Goal: Information Seeking & Learning: Find specific fact

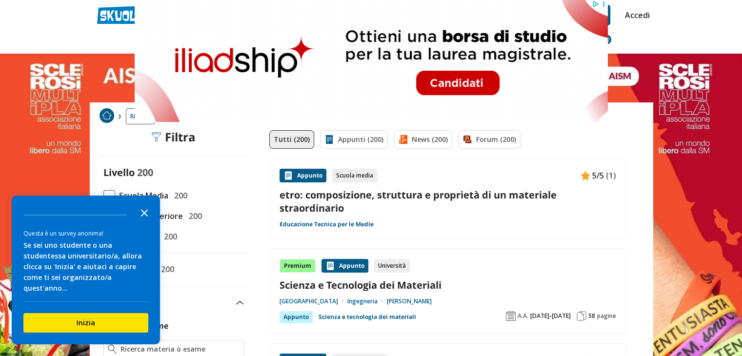
click at [146, 222] on icon "Close the survey" at bounding box center [145, 213] width 20 height 20
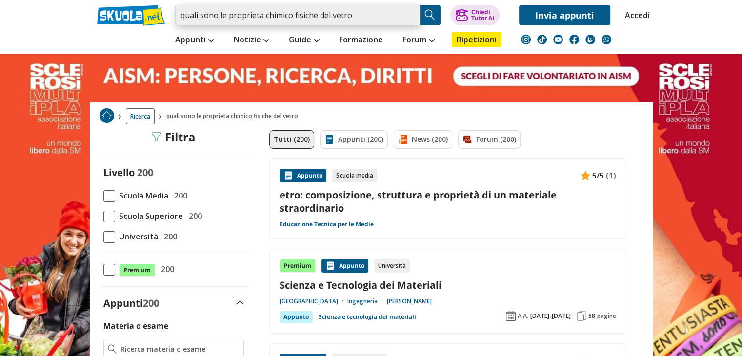
click at [376, 12] on input "quali sono le proprieta chimico fisiche del vetro" at bounding box center [297, 15] width 245 height 20
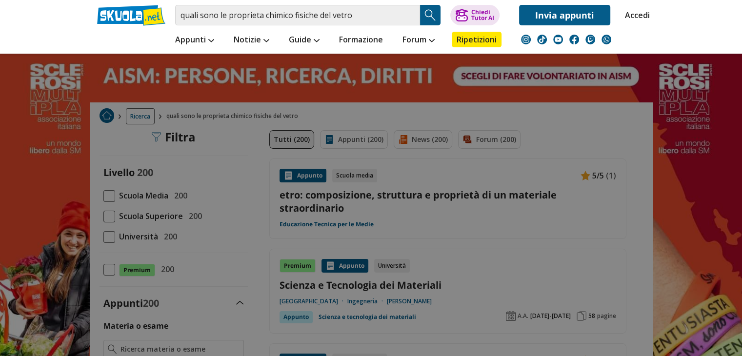
click at [428, 18] on img "Search Button" at bounding box center [430, 15] width 15 height 15
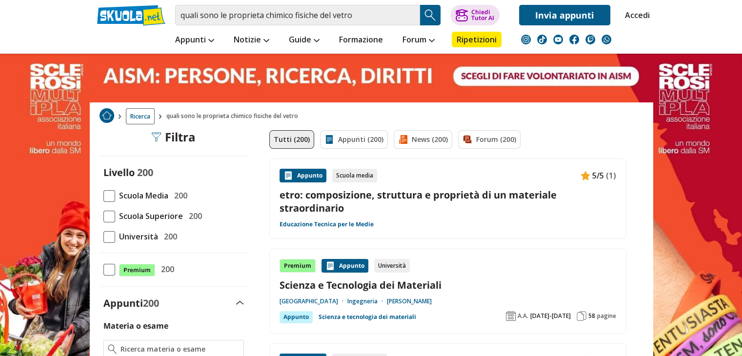
click at [107, 196] on span at bounding box center [109, 196] width 12 height 12
click at [103, 196] on input "Scuola Media 200" at bounding box center [103, 196] width 0 height 0
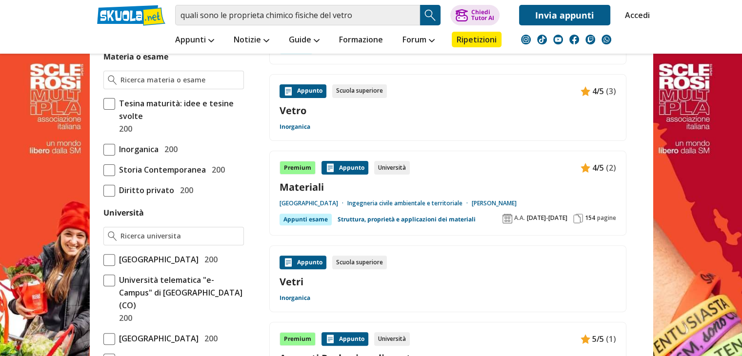
scroll to position [433, 0]
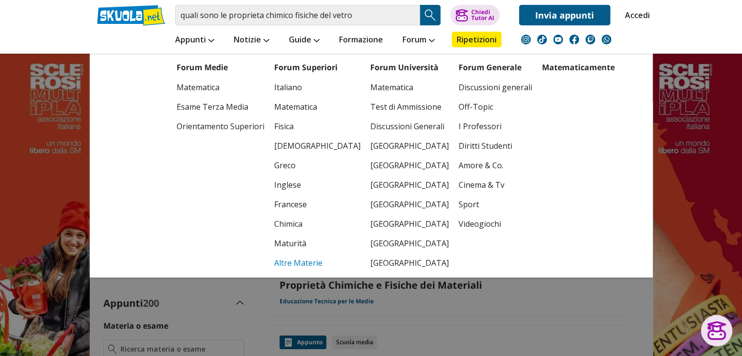
click at [286, 260] on link "Altre Materie" at bounding box center [317, 263] width 86 height 20
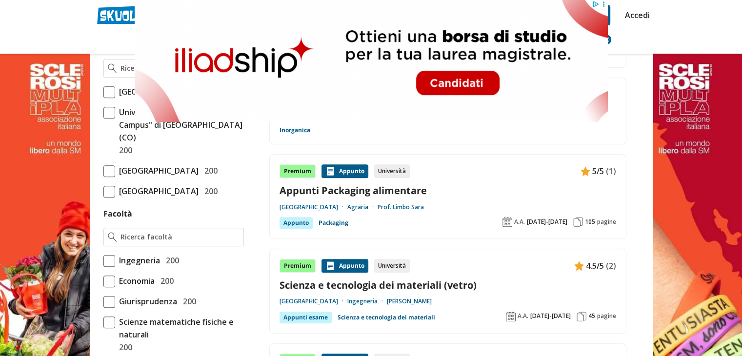
click at [61, 40] on header "quali sono le proprieta chimico fisiche del vetro Trova un tutor esperto su que…" at bounding box center [371, 27] width 742 height 54
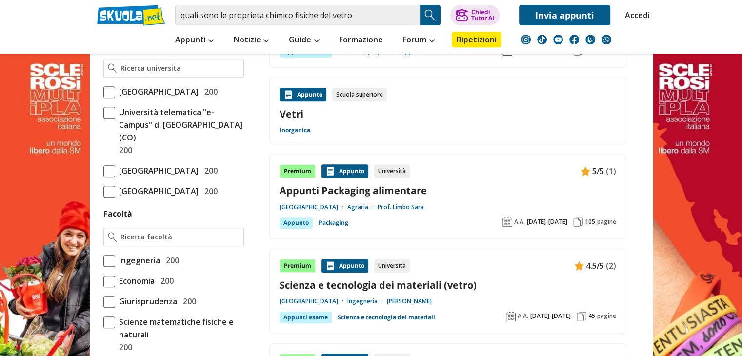
click at [428, 13] on img "Search Button" at bounding box center [430, 15] width 15 height 15
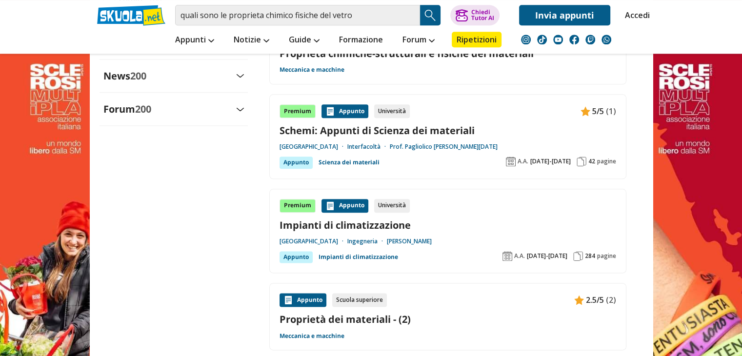
scroll to position [1234, 0]
